Goal: Task Accomplishment & Management: Use online tool/utility

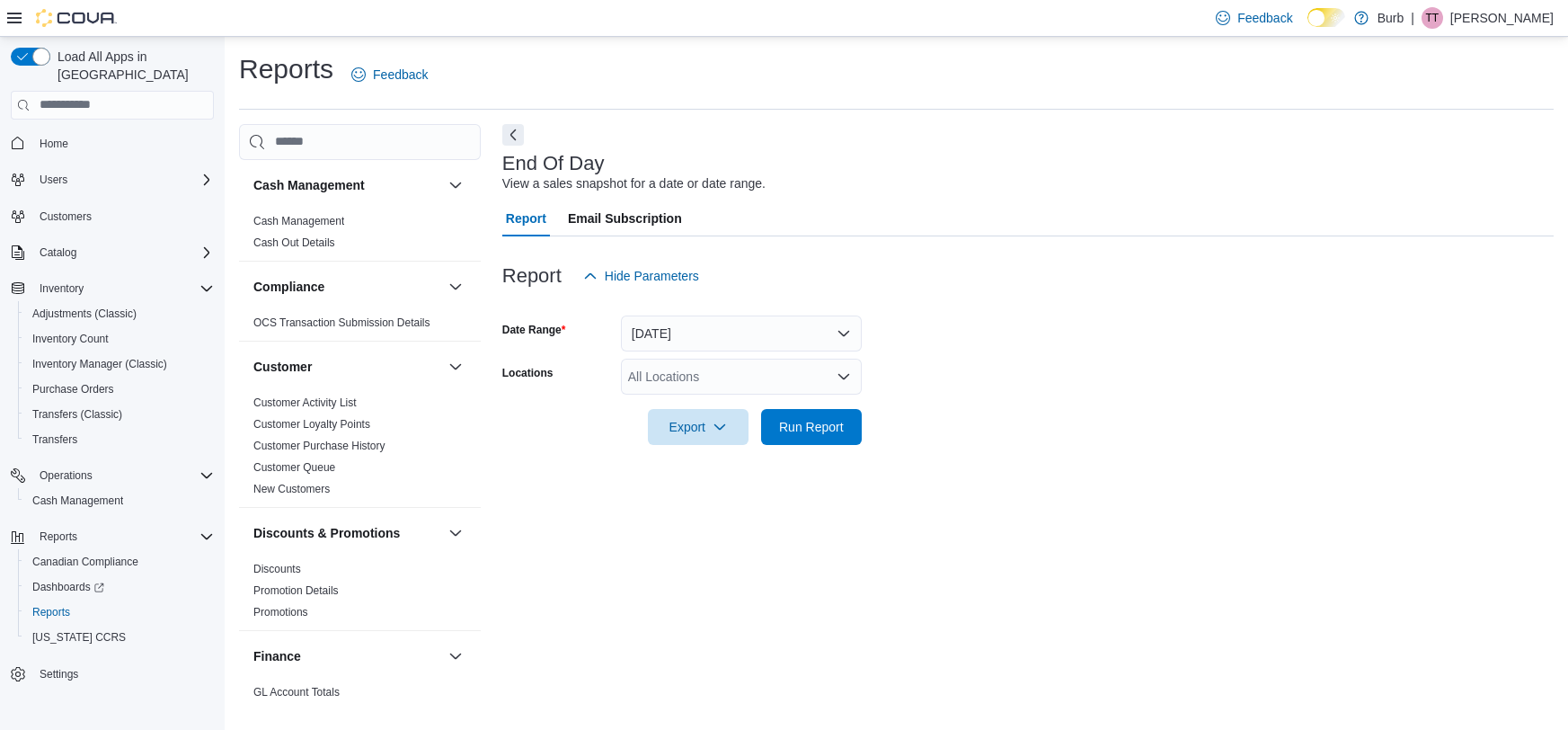
click at [719, 375] on div "All Locations" at bounding box center [742, 376] width 241 height 36
type input "***"
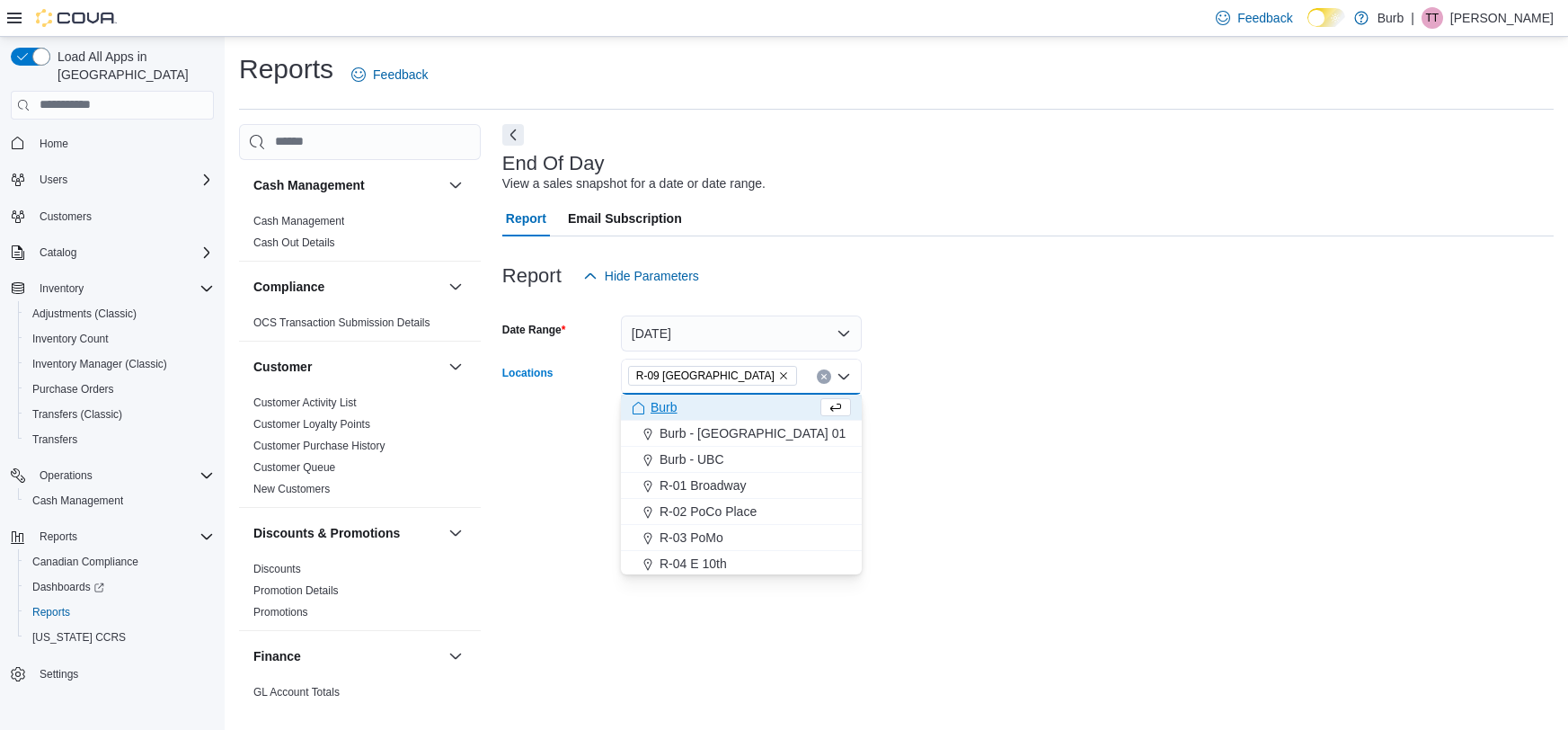
click at [1059, 244] on div at bounding box center [1027, 248] width 1051 height 22
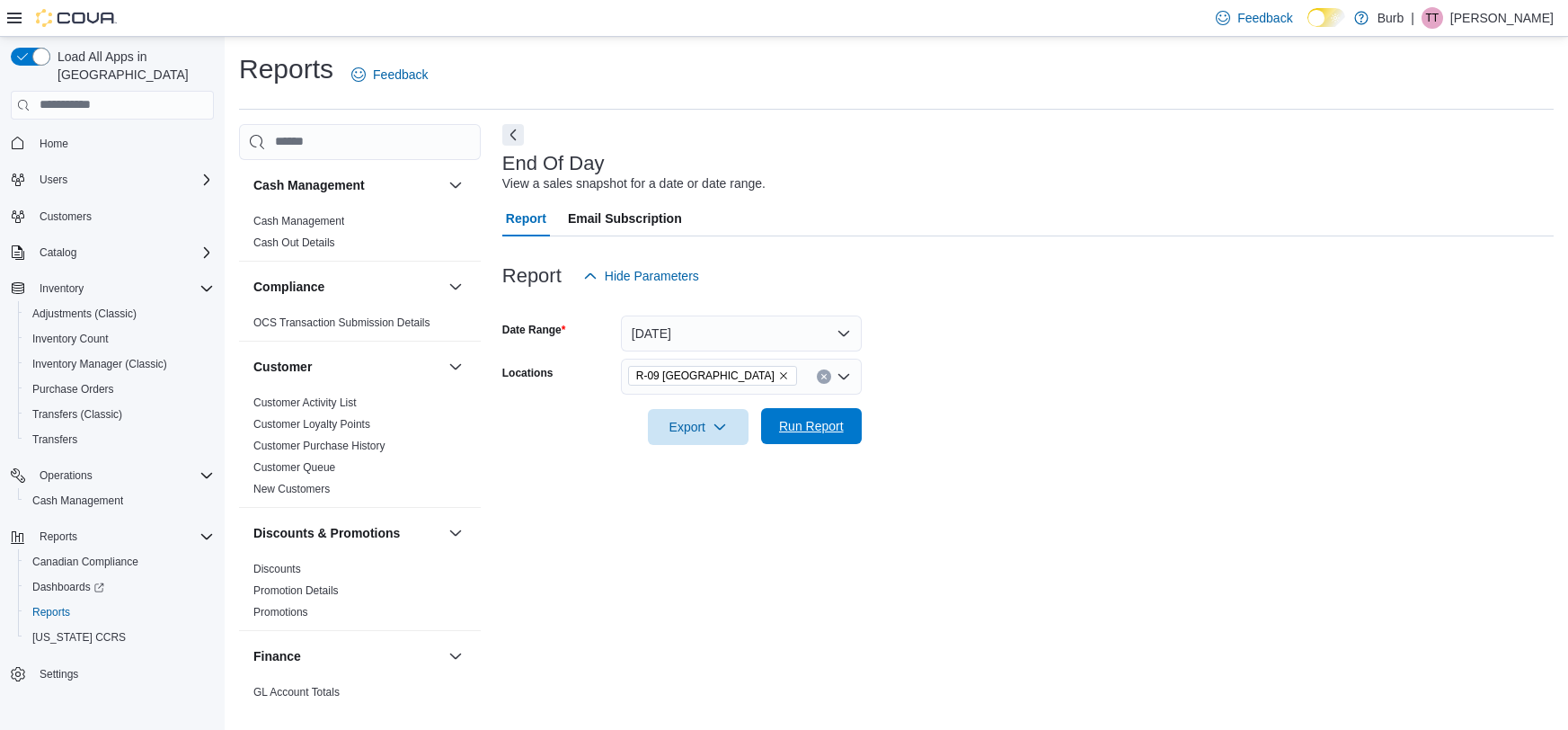
click at [823, 417] on span "Run Report" at bounding box center [811, 426] width 64 height 18
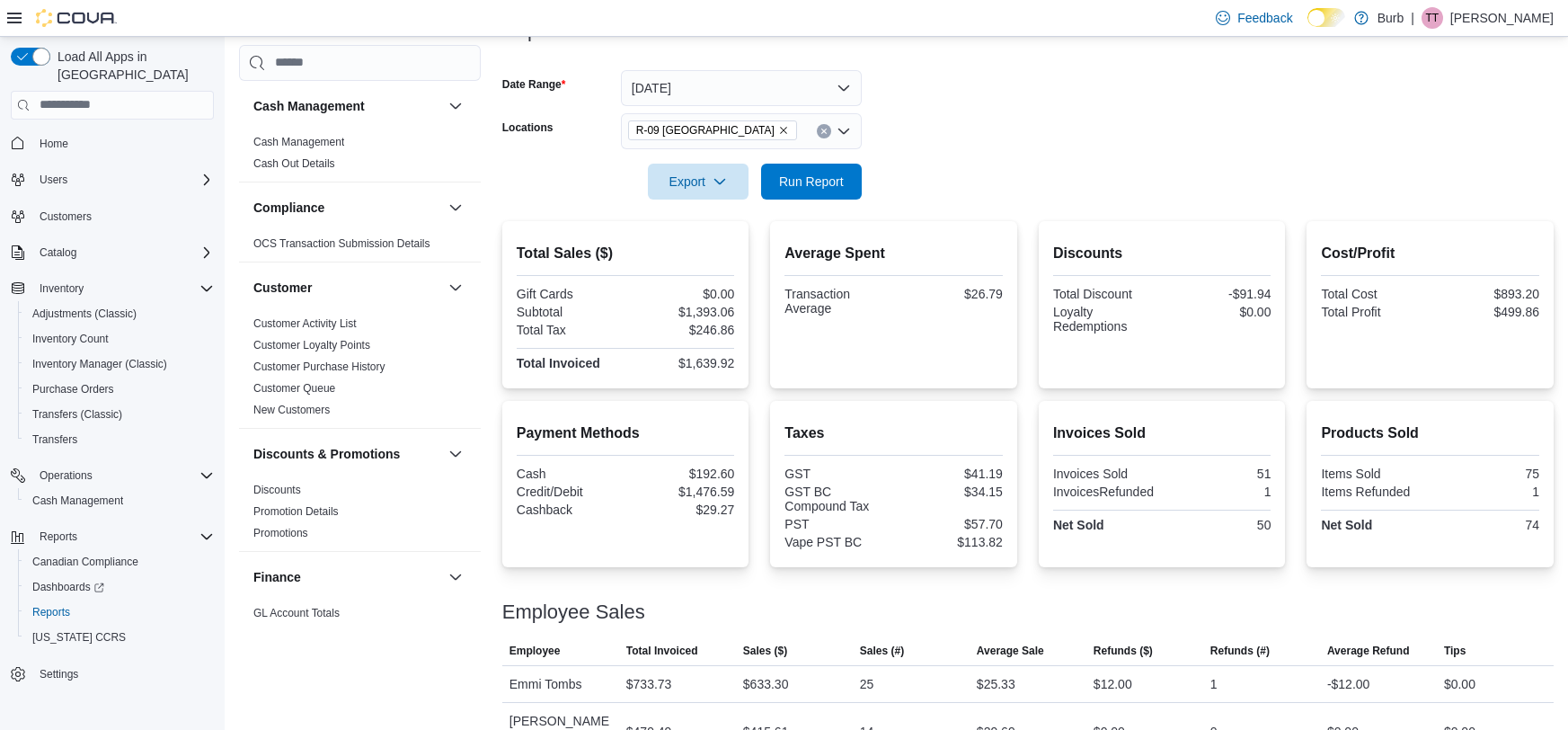
scroll to position [305, 0]
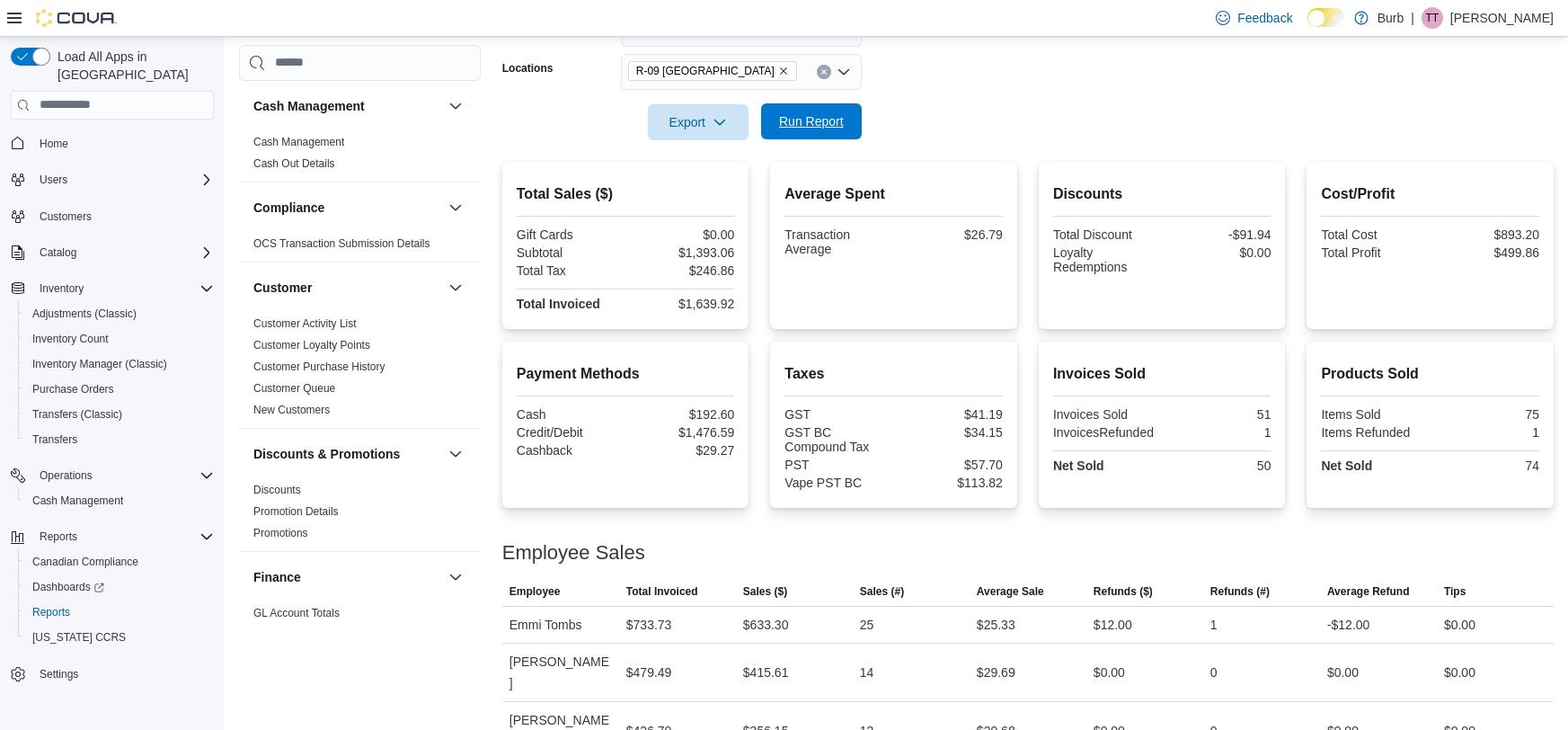
click at [823, 122] on span "Run Report" at bounding box center [811, 122] width 64 height 18
